Goal: Task Accomplishment & Management: Manage account settings

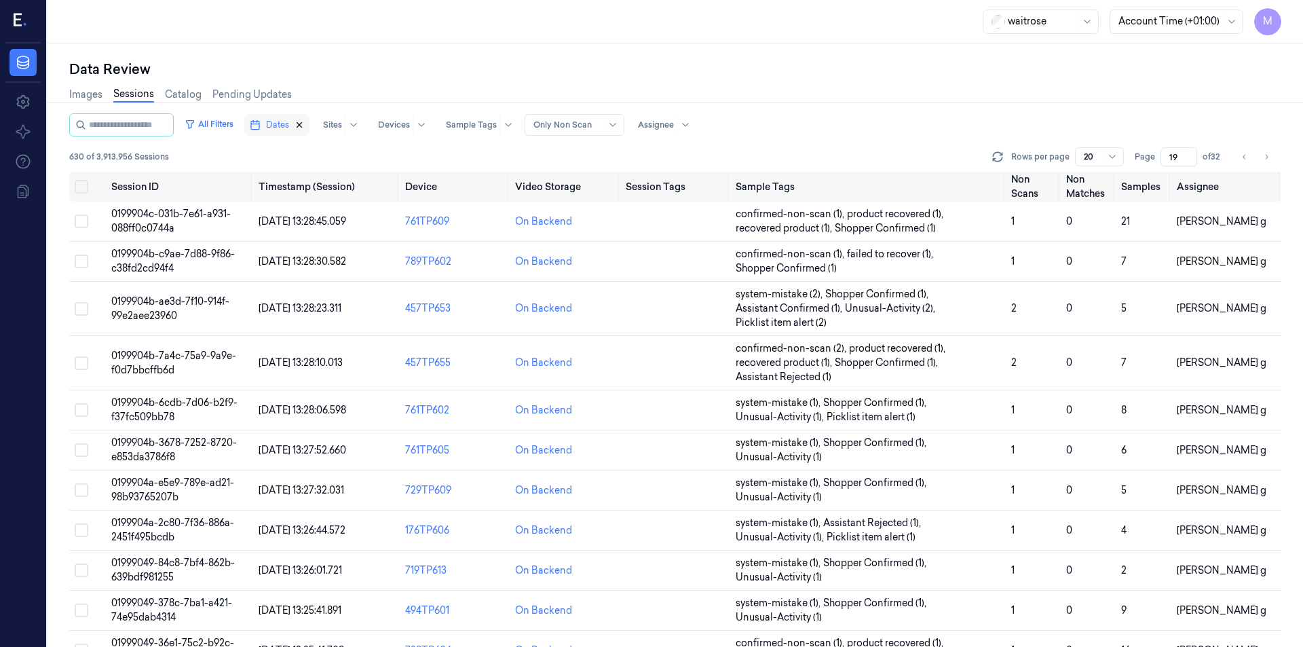
click at [304, 126] on icon "button" at bounding box center [300, 125] width 10 height 10
type input "1"
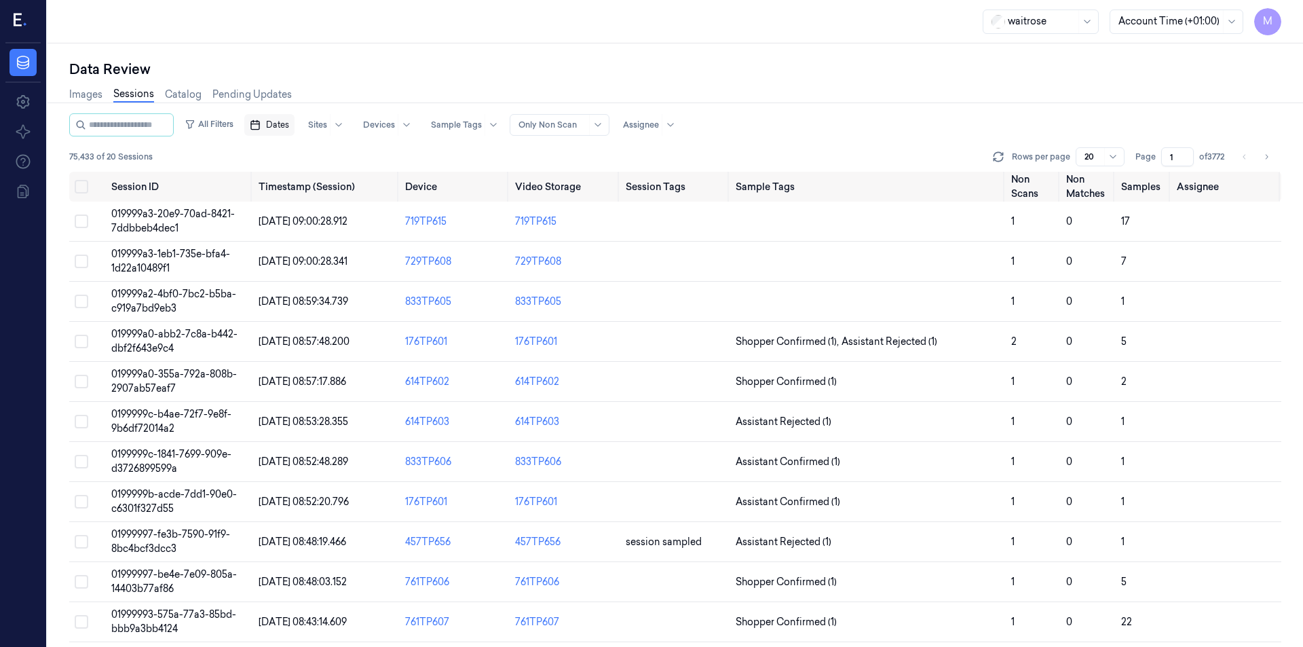
click at [289, 123] on span "Dates" at bounding box center [277, 125] width 23 height 12
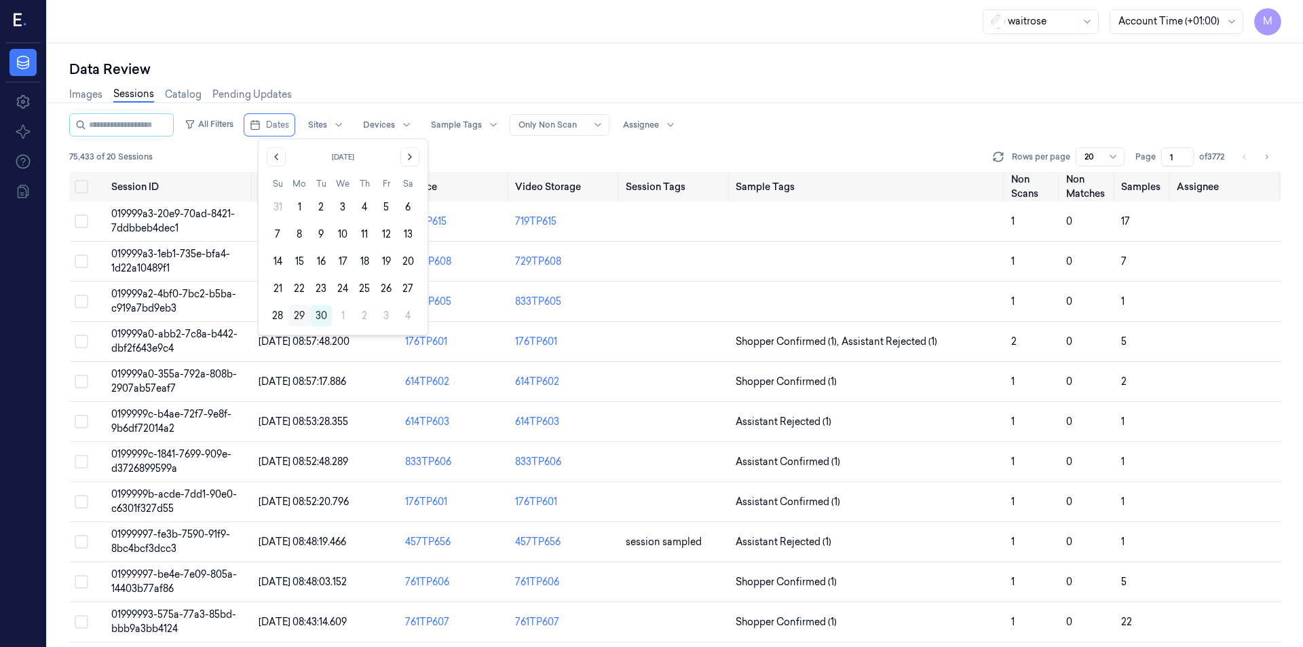
click at [297, 306] on button "29" at bounding box center [299, 316] width 22 height 22
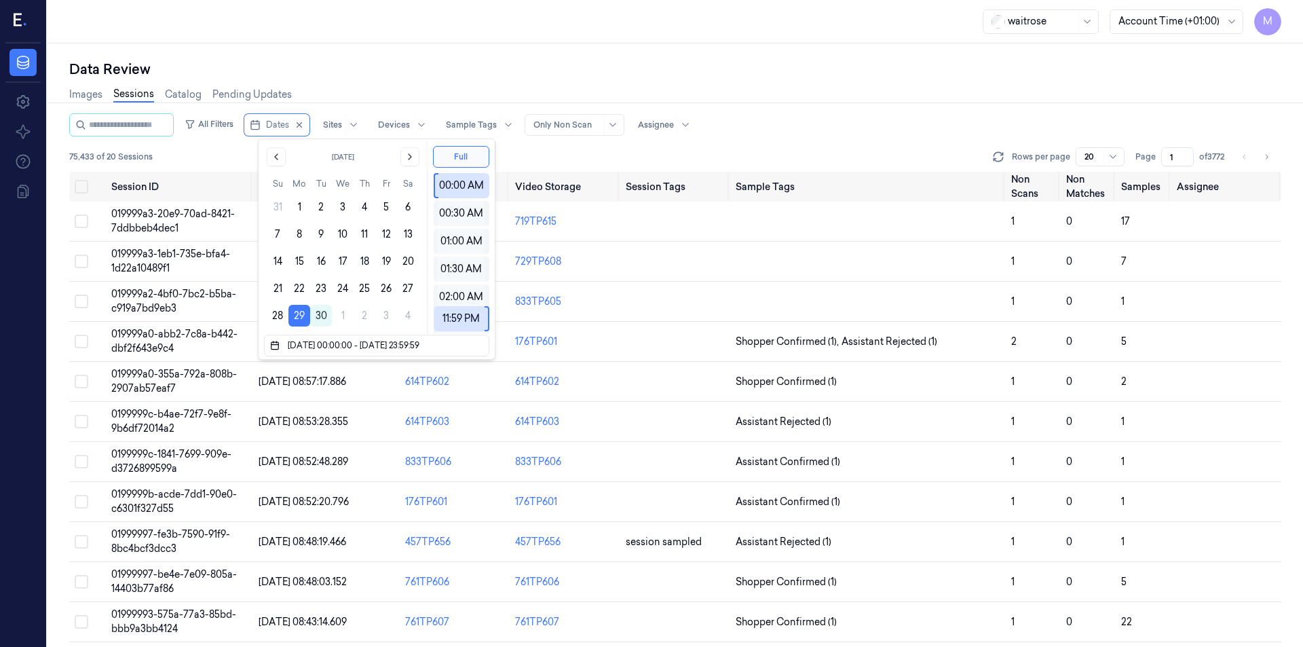
click at [413, 79] on div "Images Sessions Catalog Pending Updates" at bounding box center [675, 96] width 1212 height 35
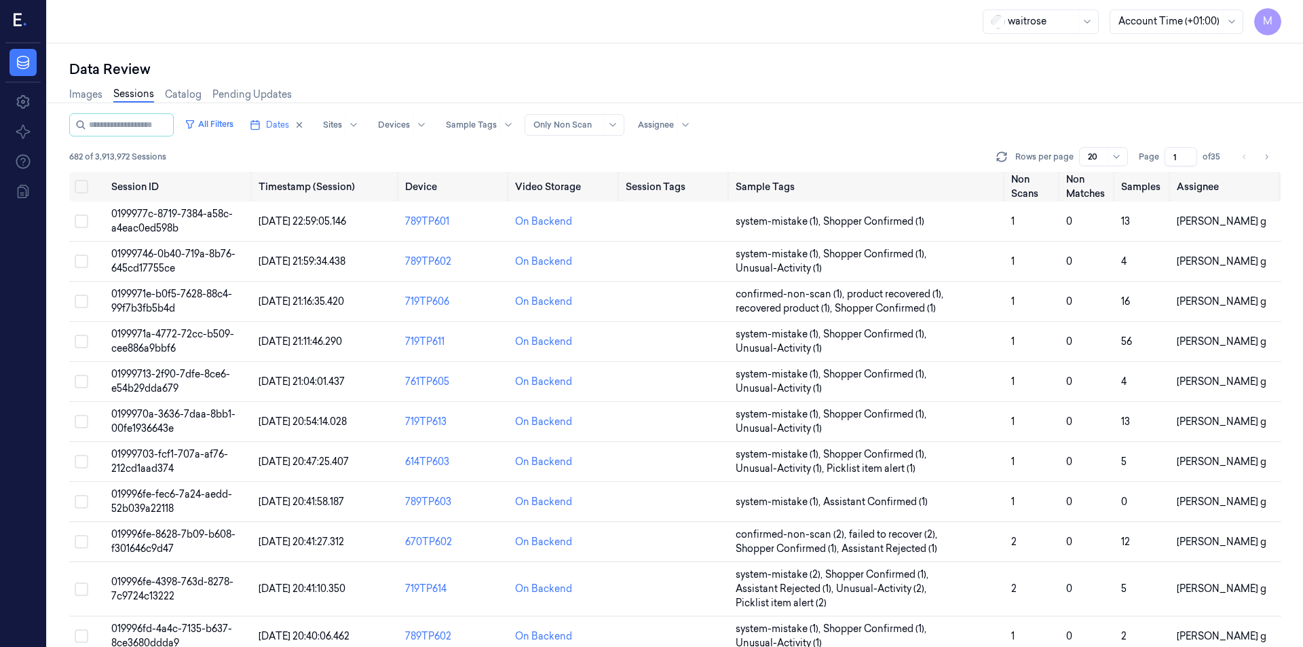
click at [1181, 159] on input "1" at bounding box center [1181, 156] width 33 height 19
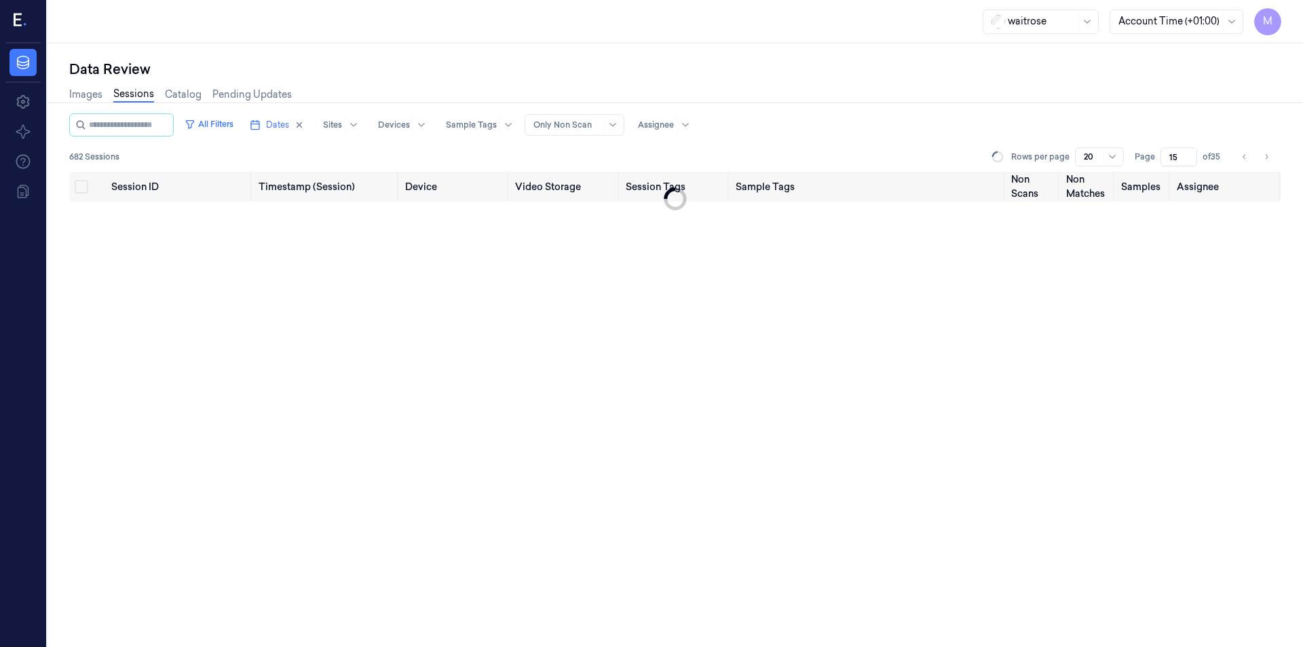
click at [1157, 116] on div "All Filters Dates Sites Devices Sample Tags Alert Type Only Non Scan Assignee" at bounding box center [675, 124] width 1212 height 23
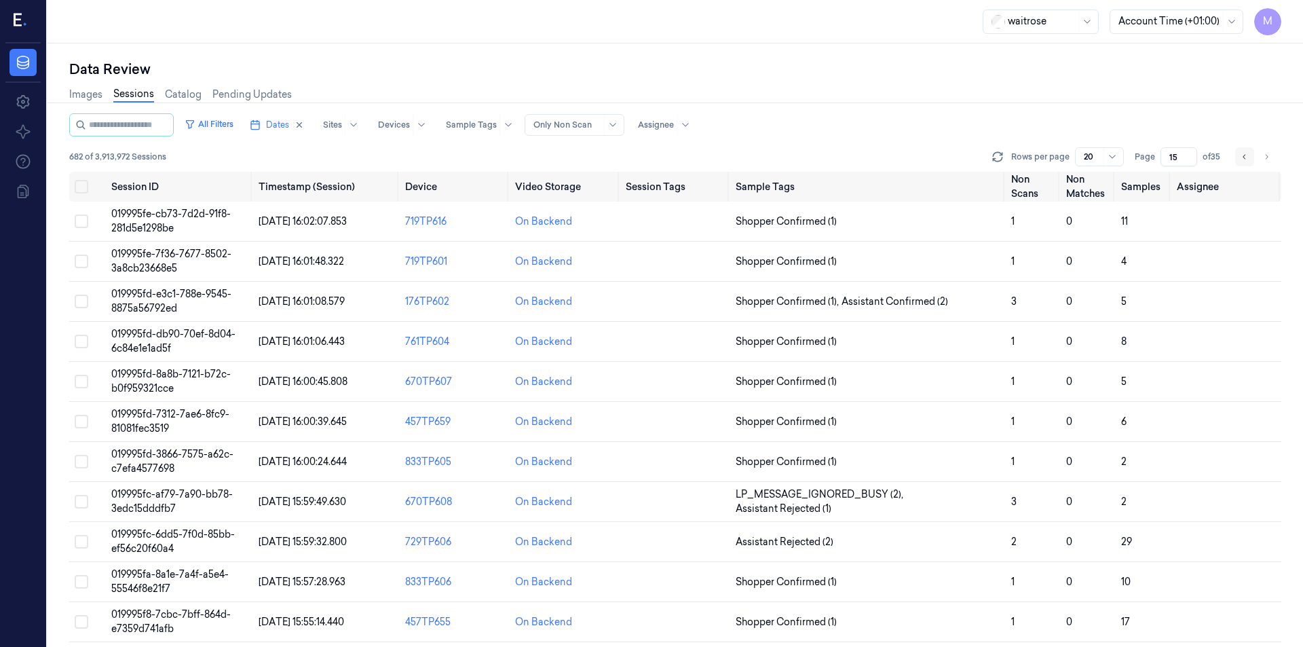
click at [1250, 164] on button "Go to previous page" at bounding box center [1244, 156] width 19 height 19
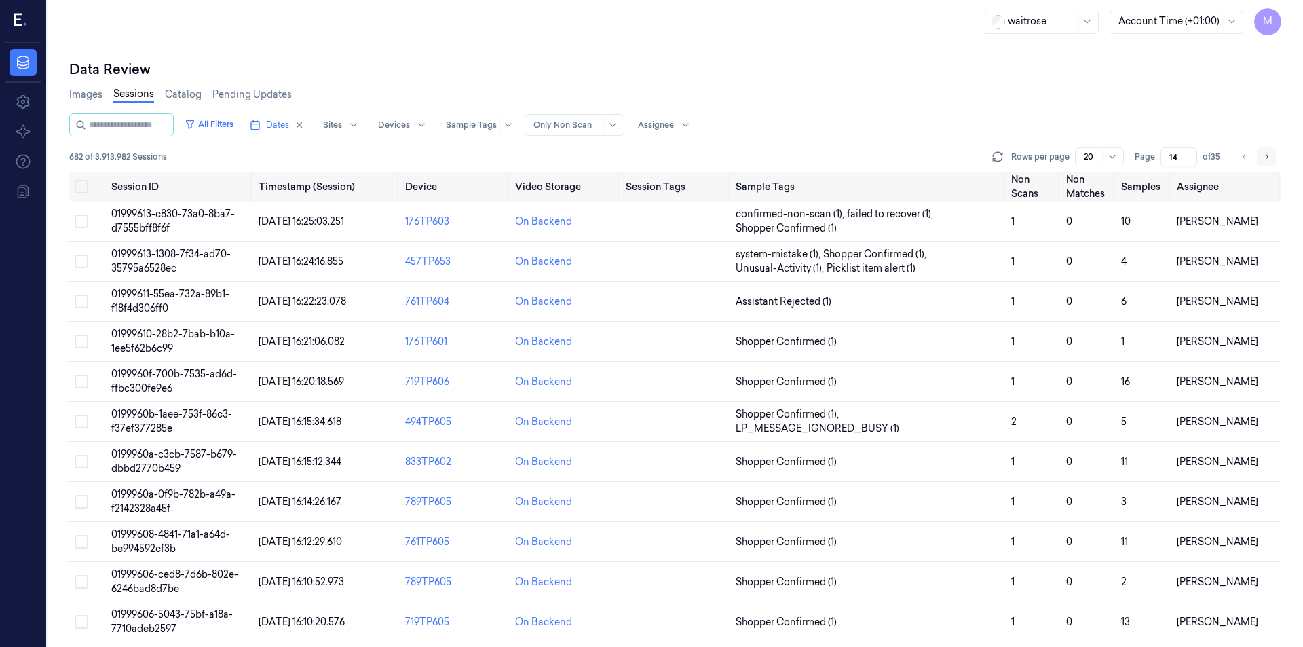
click at [1262, 158] on button "Go to next page" at bounding box center [1266, 156] width 19 height 19
type input "15"
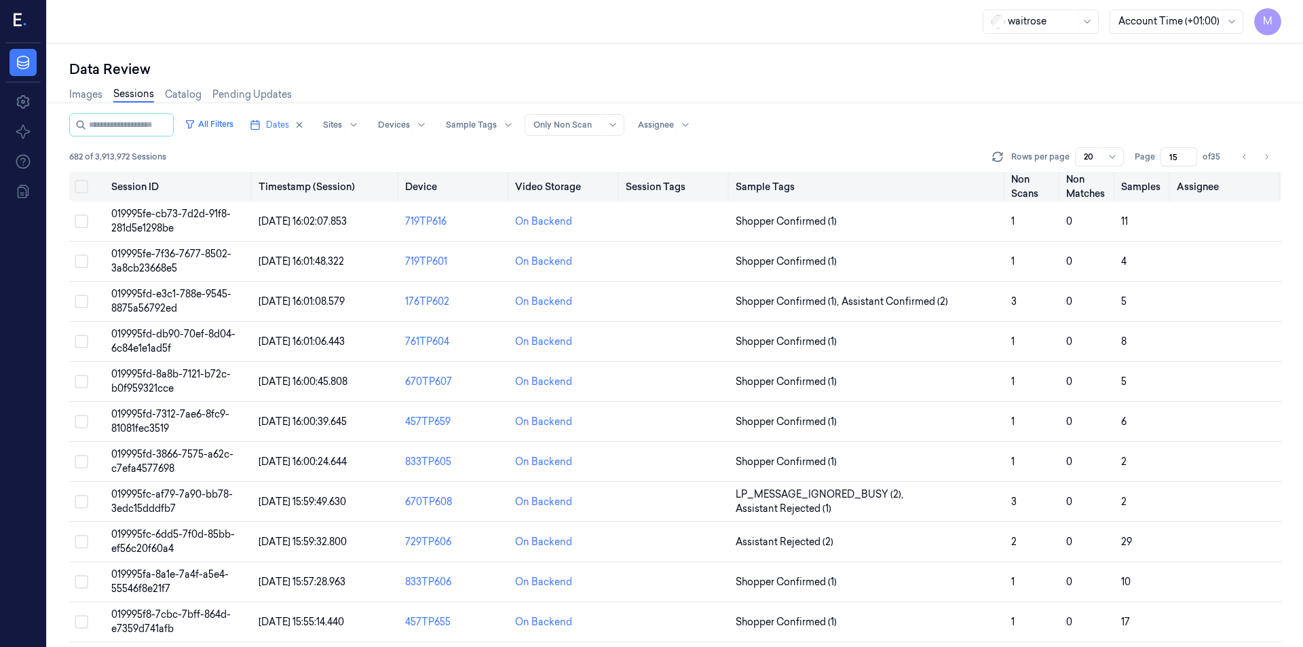
click at [81, 190] on button "Select all" at bounding box center [82, 187] width 14 height 14
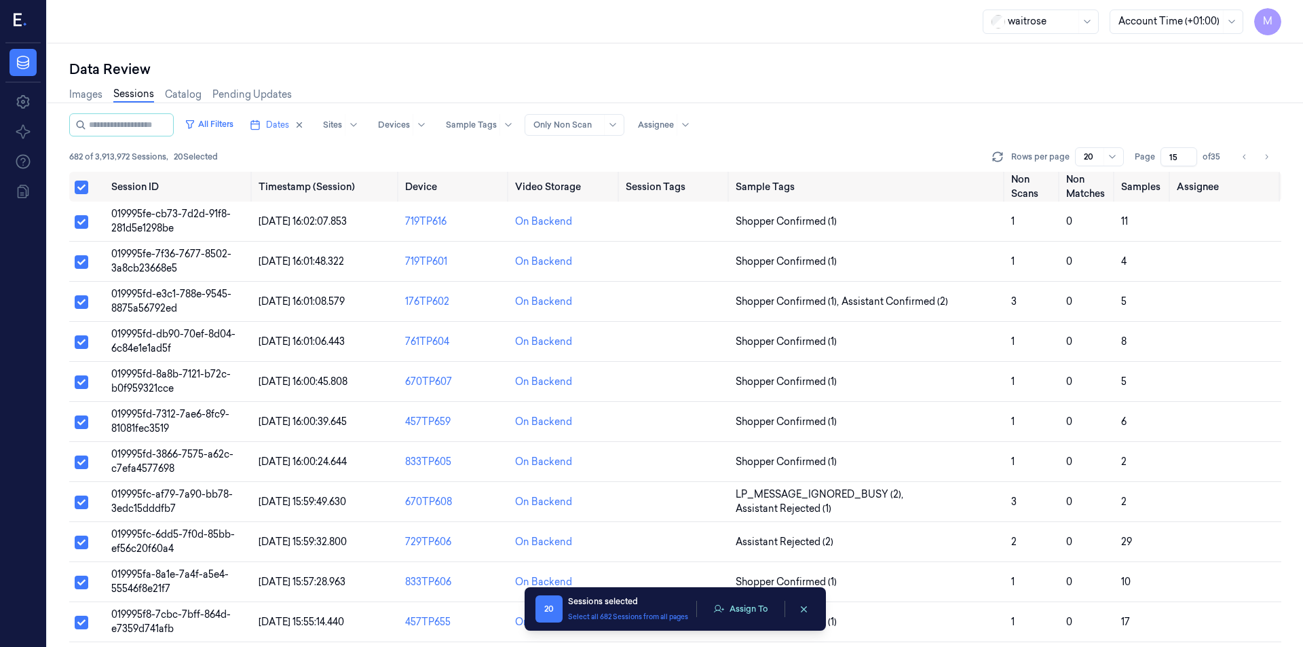
click at [600, 88] on div "Images Sessions Catalog Pending Updates" at bounding box center [675, 96] width 1212 height 35
click at [760, 604] on button "Assign To" at bounding box center [740, 609] width 71 height 20
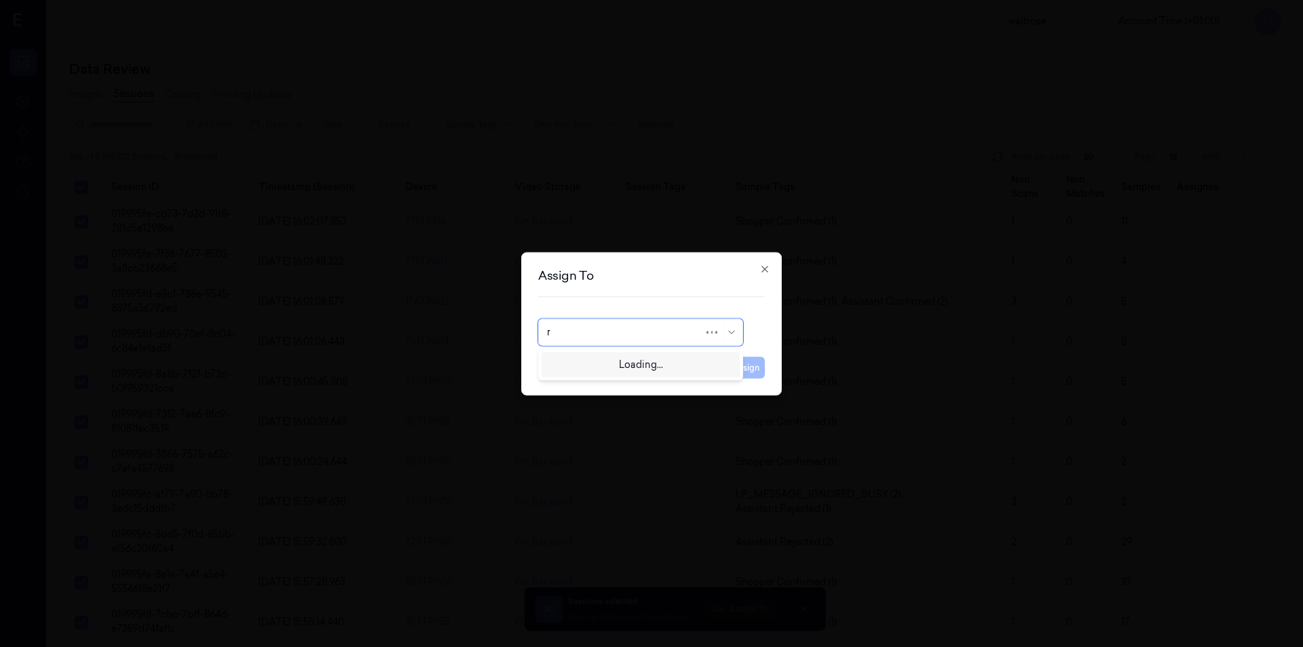
type input "ru"
click at [584, 367] on div "rupa a" at bounding box center [640, 363] width 187 height 14
click at [755, 373] on button "Assign" at bounding box center [746, 367] width 37 height 22
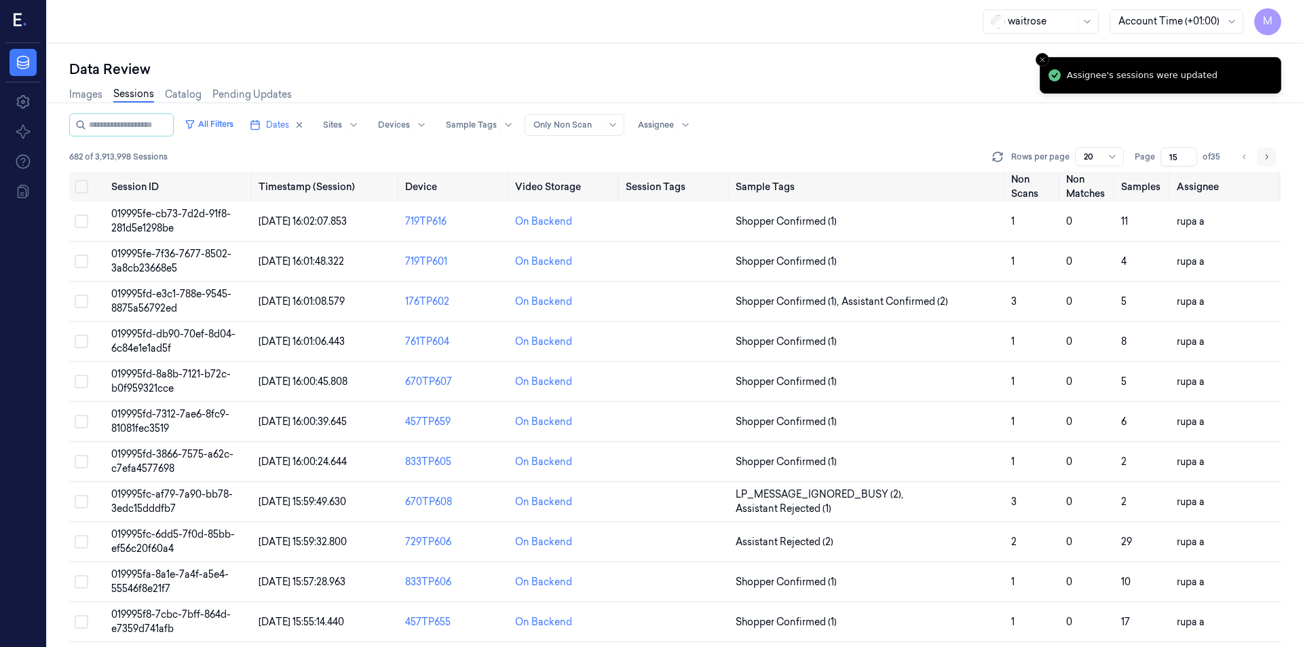
click at [1265, 154] on icon "Go to next page" at bounding box center [1266, 156] width 8 height 11
type input "16"
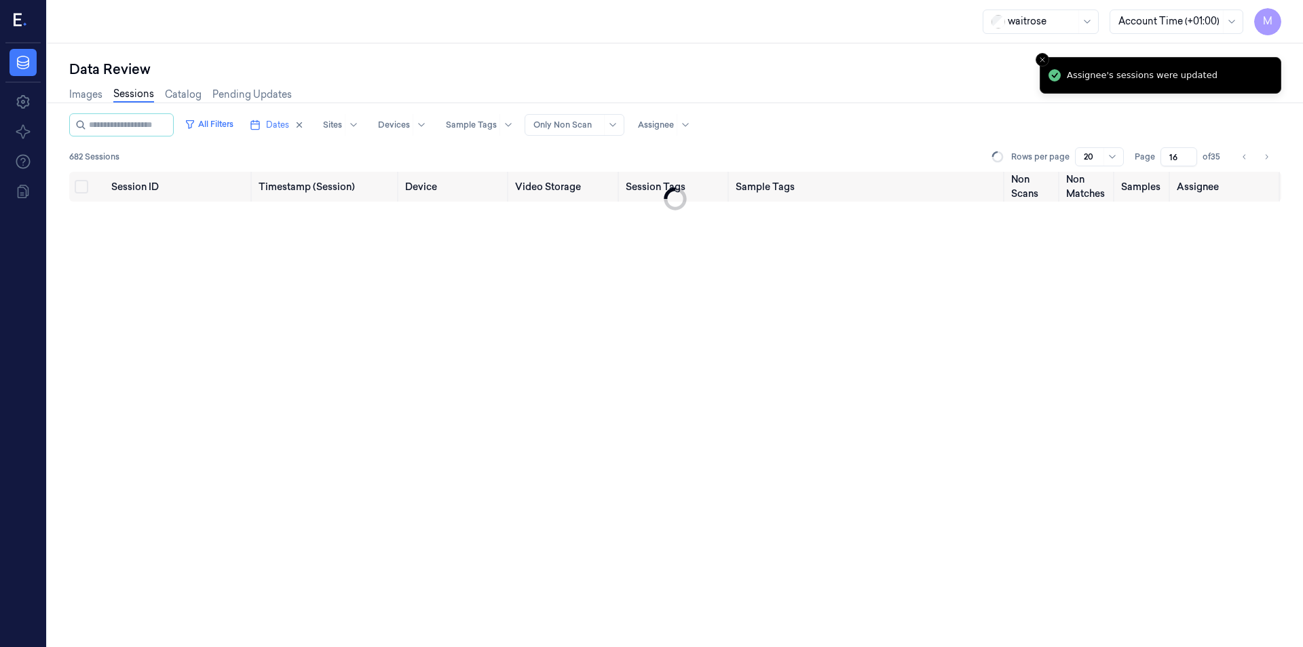
click at [870, 86] on div "Images Sessions Catalog Pending Updates" at bounding box center [675, 96] width 1212 height 35
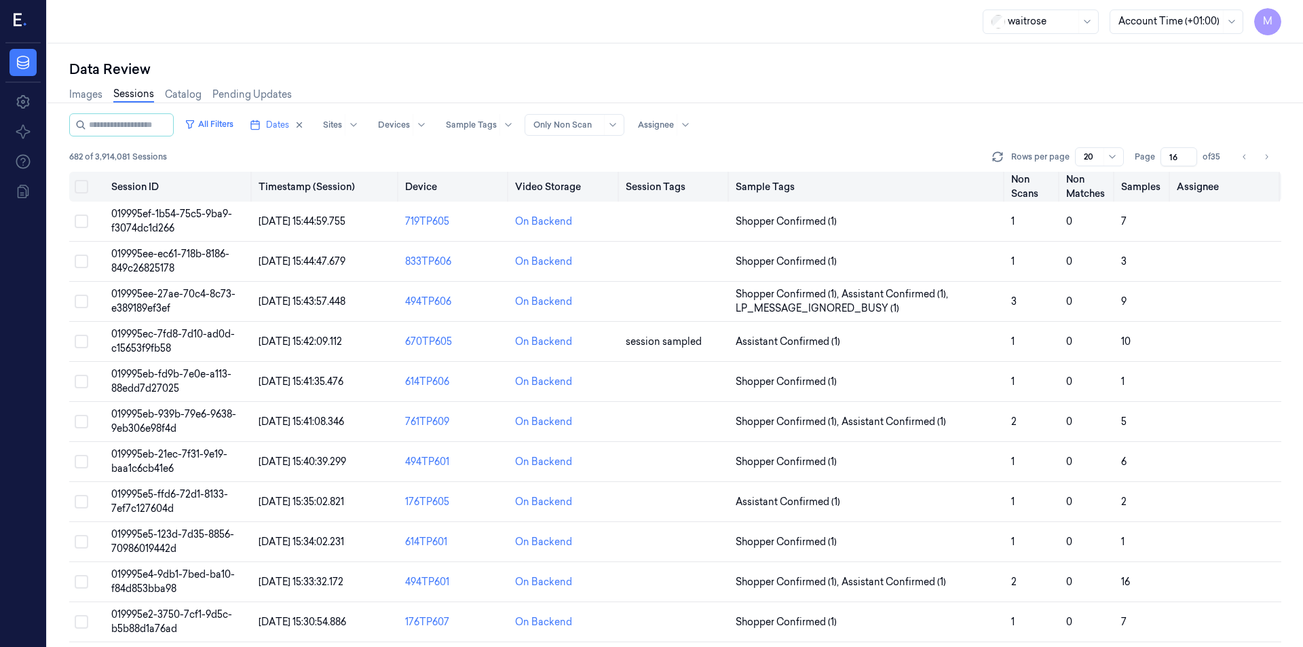
click at [80, 191] on button "Select all" at bounding box center [82, 187] width 14 height 14
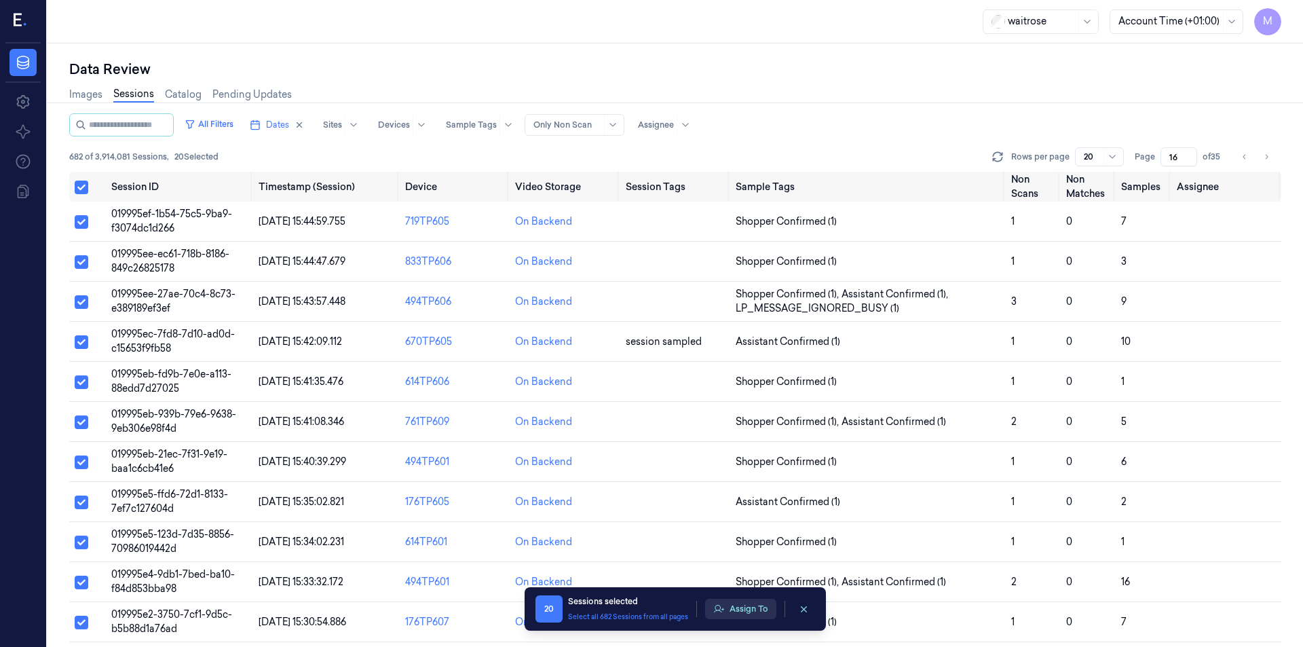
click at [746, 612] on button "Assign To" at bounding box center [740, 609] width 71 height 20
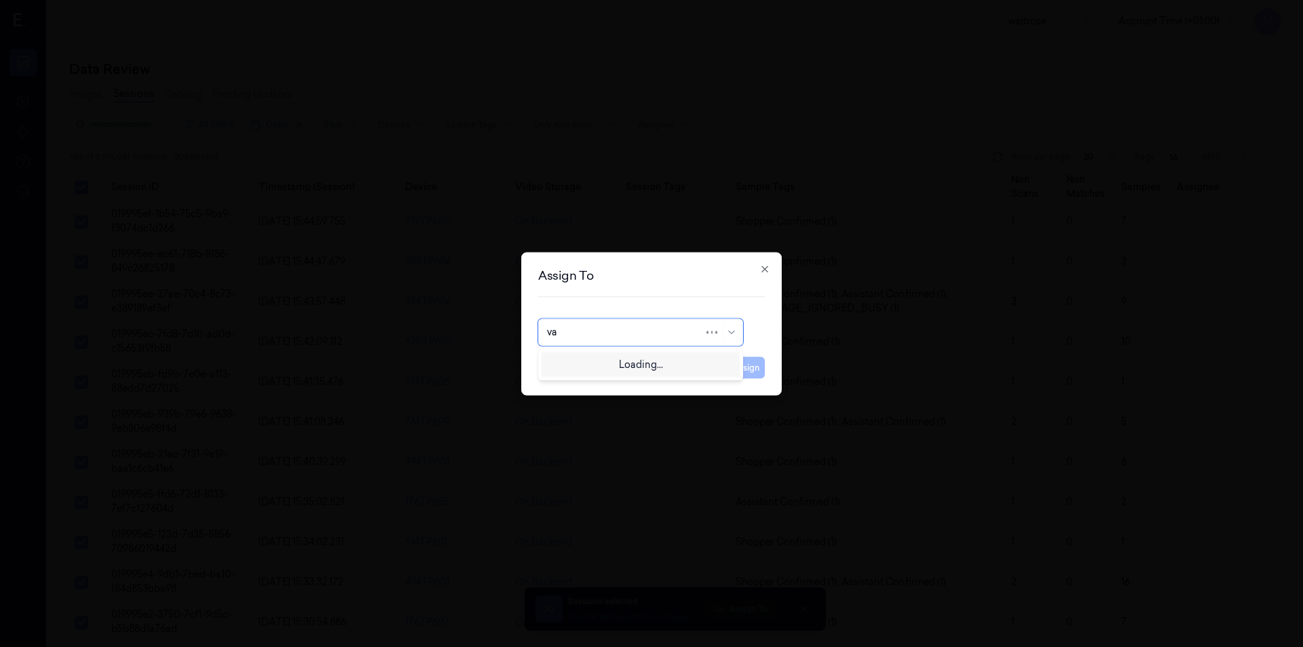
type input "var"
click at [598, 383] on div "[PERSON_NAME] g" at bounding box center [640, 385] width 187 height 14
click at [751, 369] on button "Assign" at bounding box center [746, 367] width 37 height 22
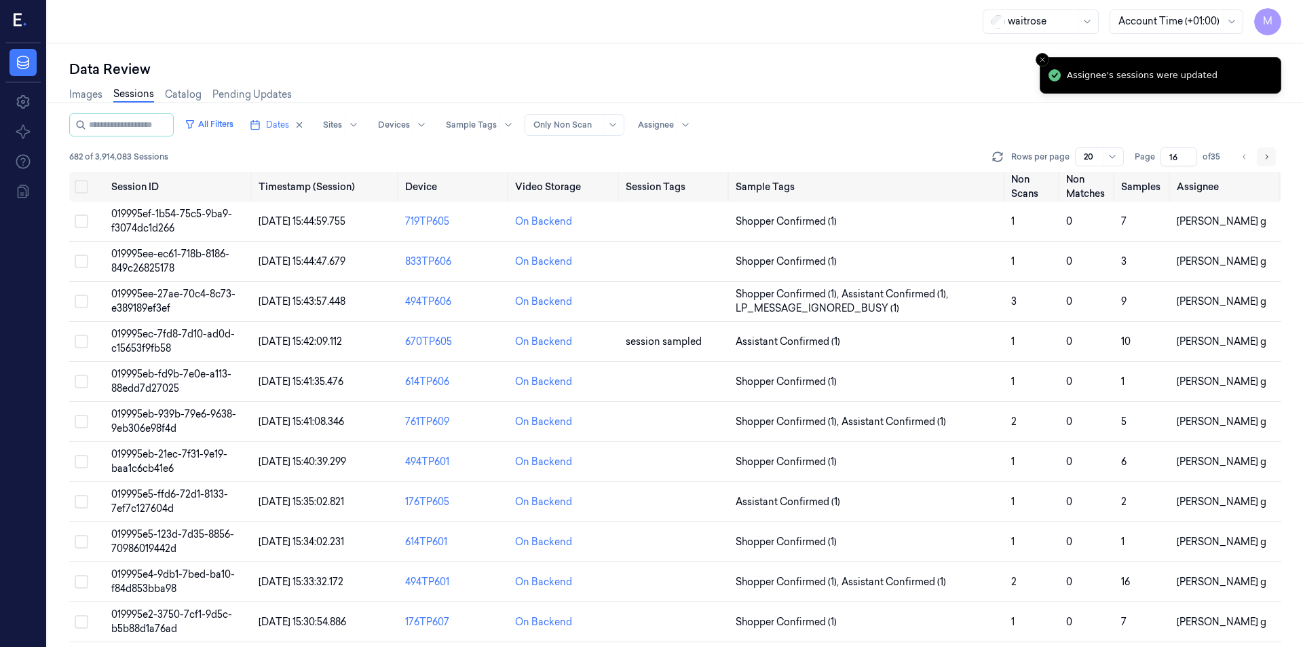
click at [1265, 163] on button "Go to next page" at bounding box center [1266, 156] width 19 height 19
type input "17"
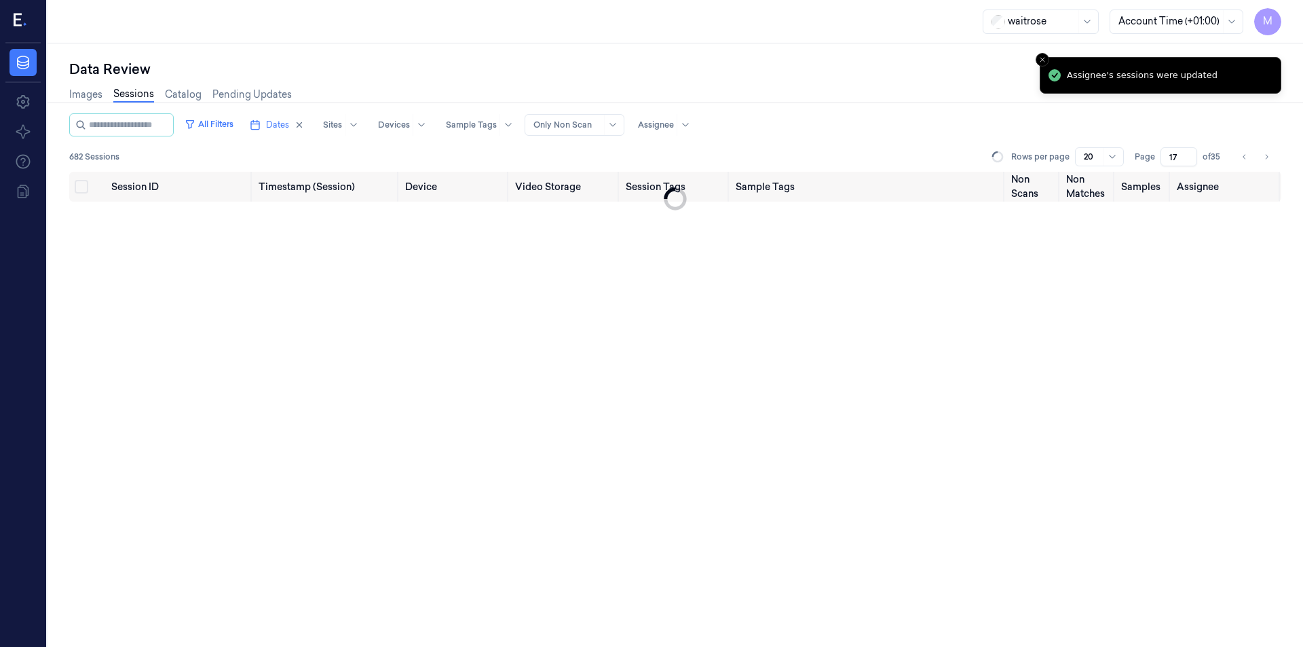
click at [874, 118] on div "All Filters Dates Sites Devices Sample Tags Alert Type Only Non Scan Assignee" at bounding box center [675, 124] width 1212 height 23
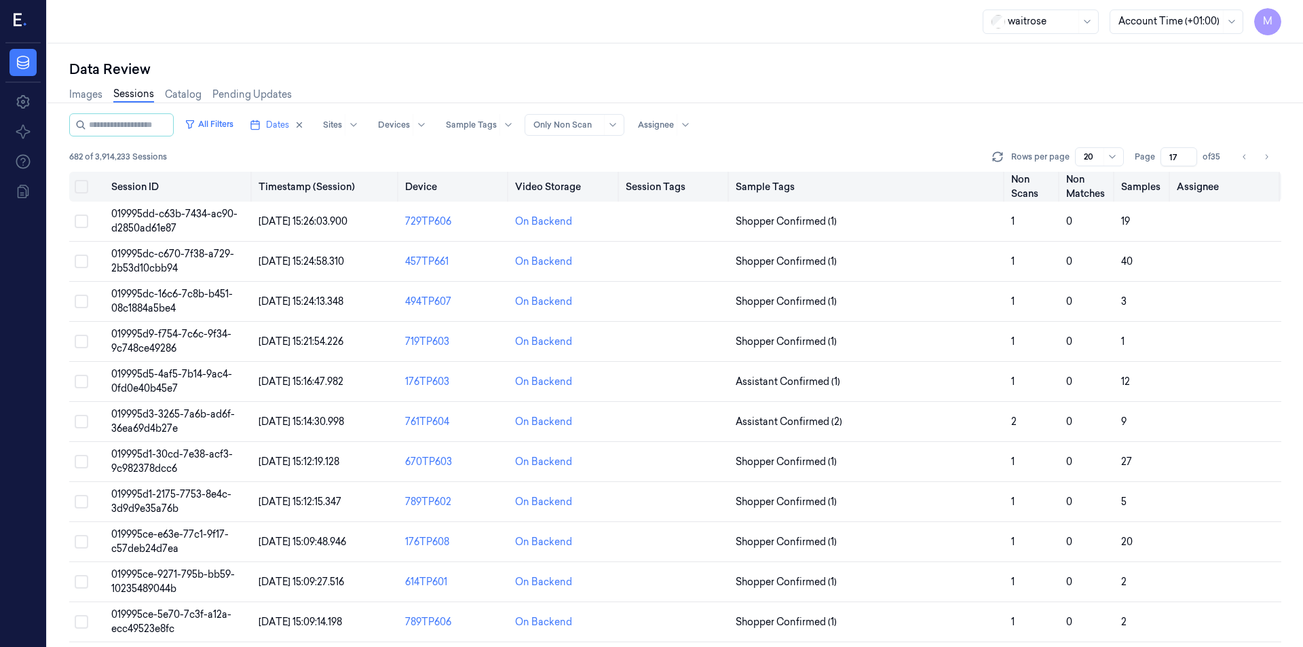
click at [79, 179] on th at bounding box center [87, 187] width 37 height 30
click at [86, 190] on button "Select all" at bounding box center [82, 187] width 14 height 14
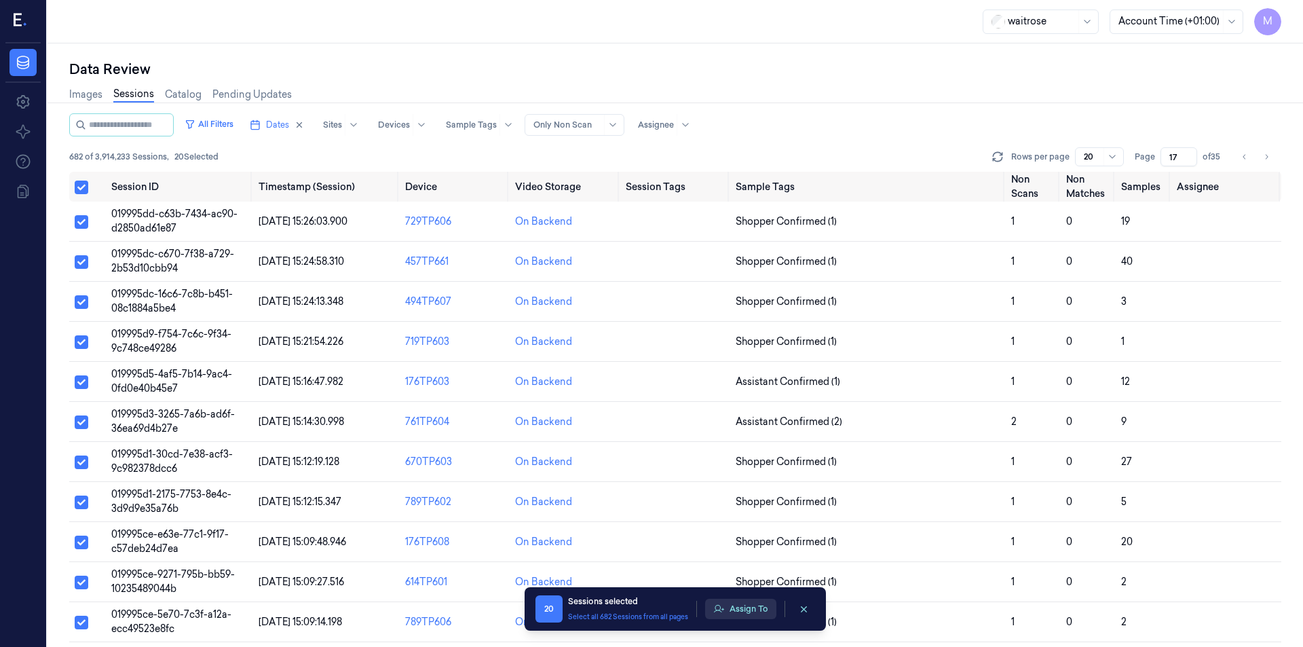
click at [751, 603] on button "Assign To" at bounding box center [740, 609] width 71 height 20
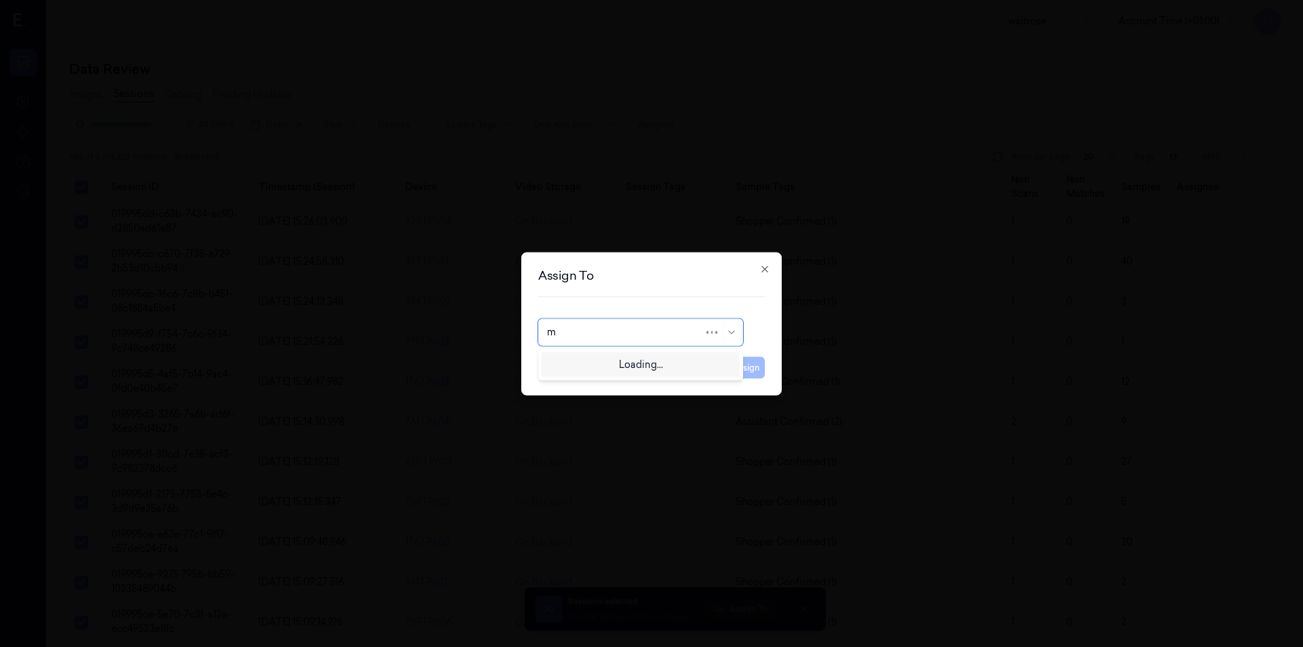
type input "mo"
click at [610, 369] on div "[PERSON_NAME]" at bounding box center [640, 363] width 187 height 14
click at [744, 370] on button "Assign" at bounding box center [746, 367] width 37 height 22
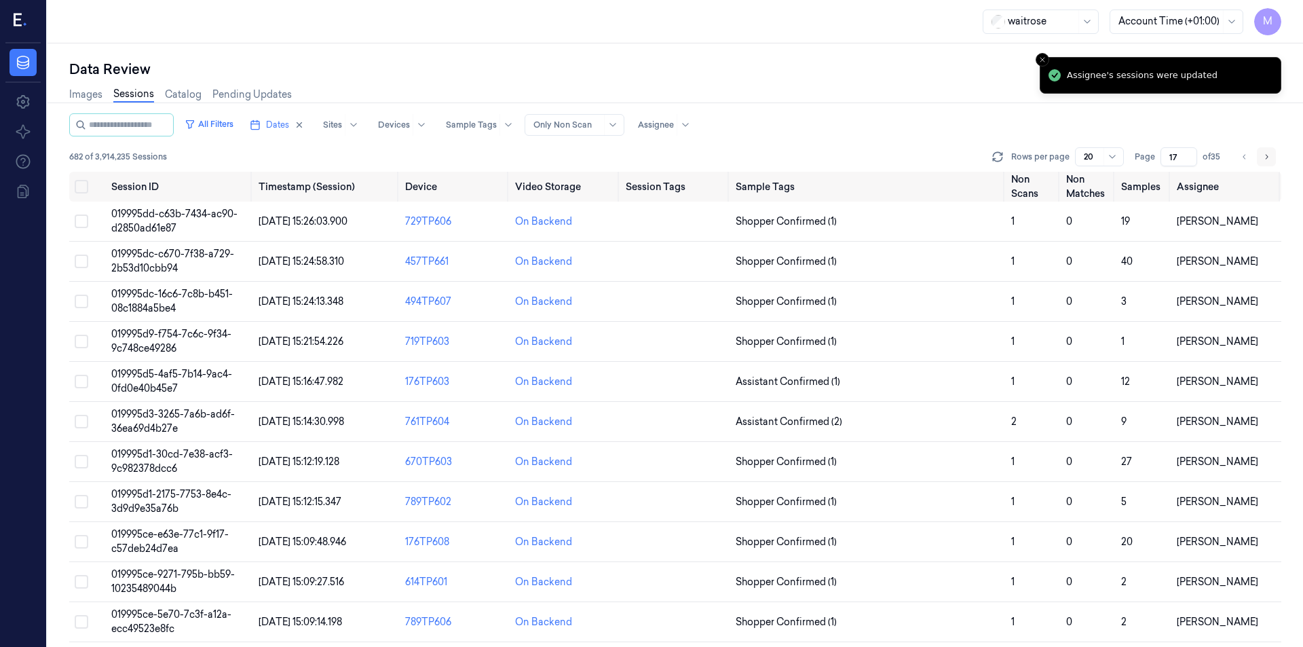
click at [1265, 160] on icon "Go to next page" at bounding box center [1266, 156] width 8 height 11
type input "18"
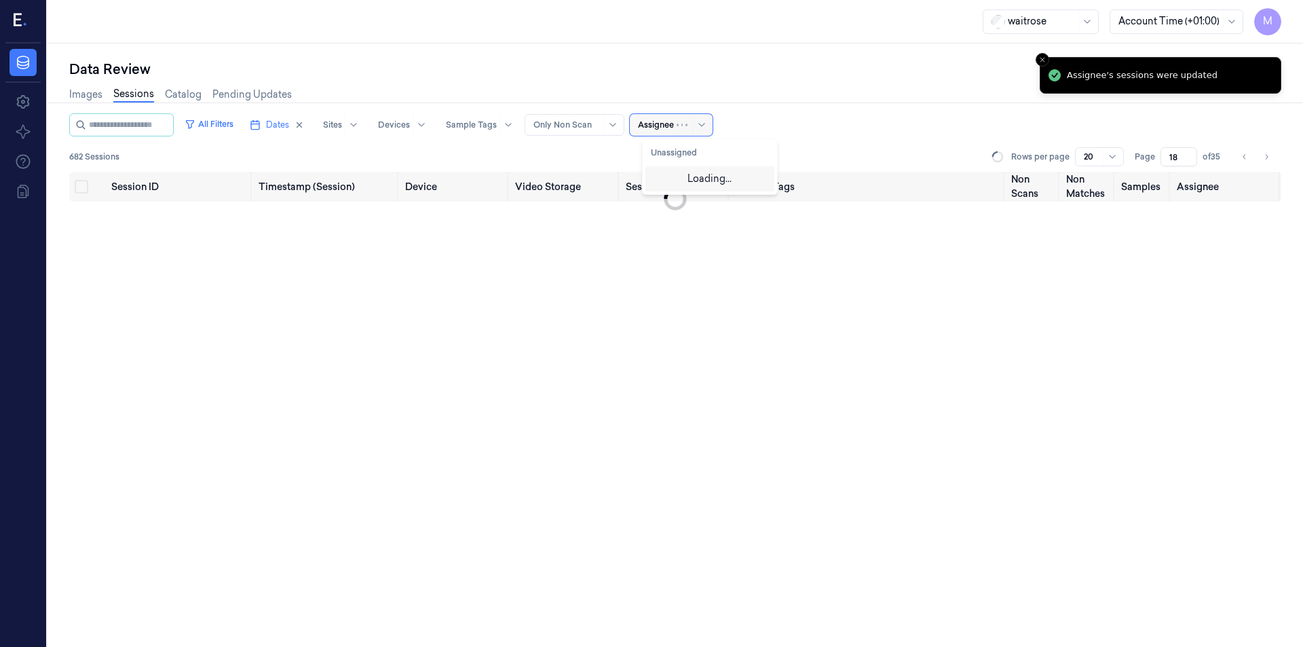
click at [703, 115] on div at bounding box center [693, 125] width 33 height 22
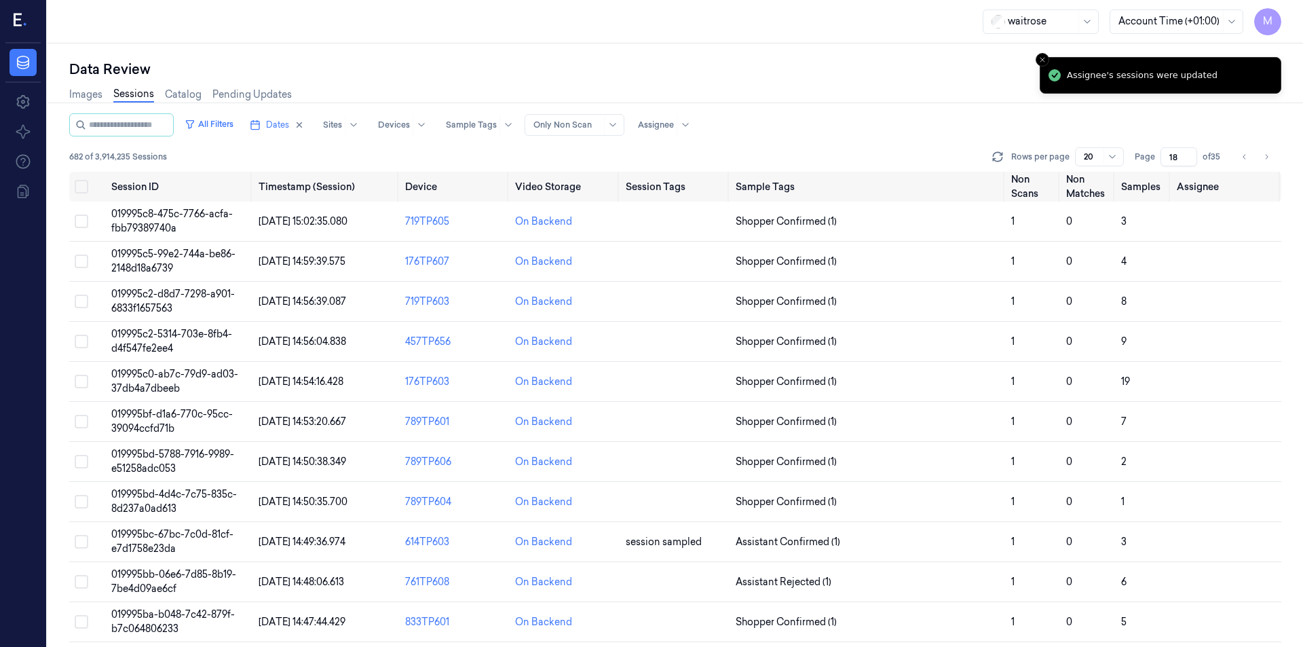
click at [732, 65] on div "Data Review" at bounding box center [675, 69] width 1212 height 19
